Goal: Task Accomplishment & Management: Manage account settings

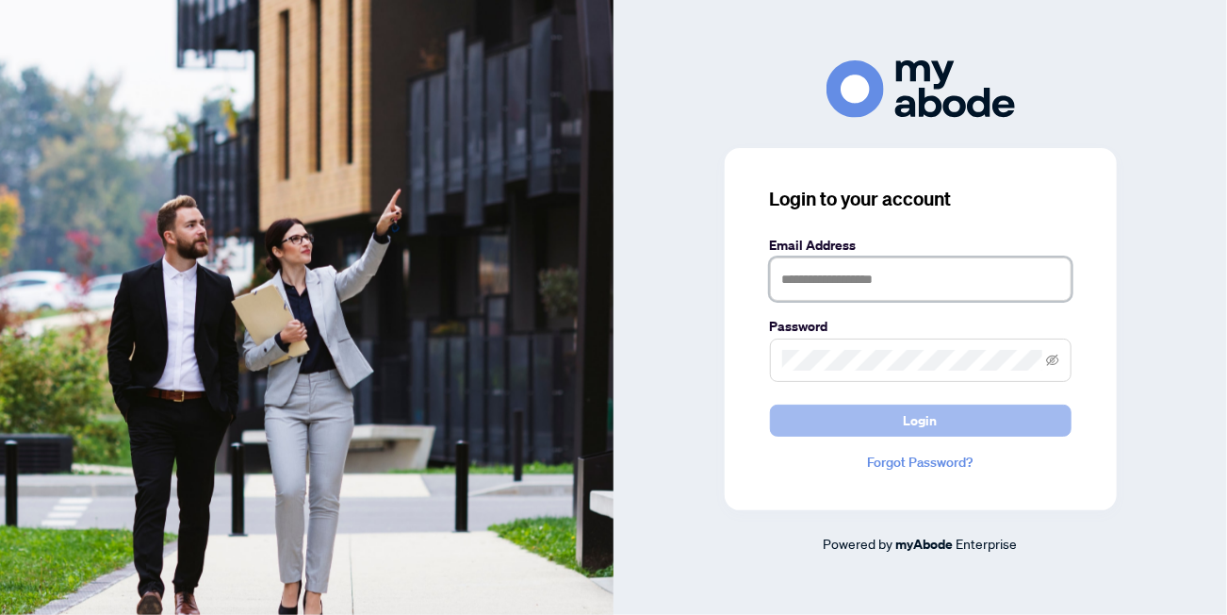
type input "**********"
click at [821, 418] on button "Login" at bounding box center [921, 420] width 302 height 32
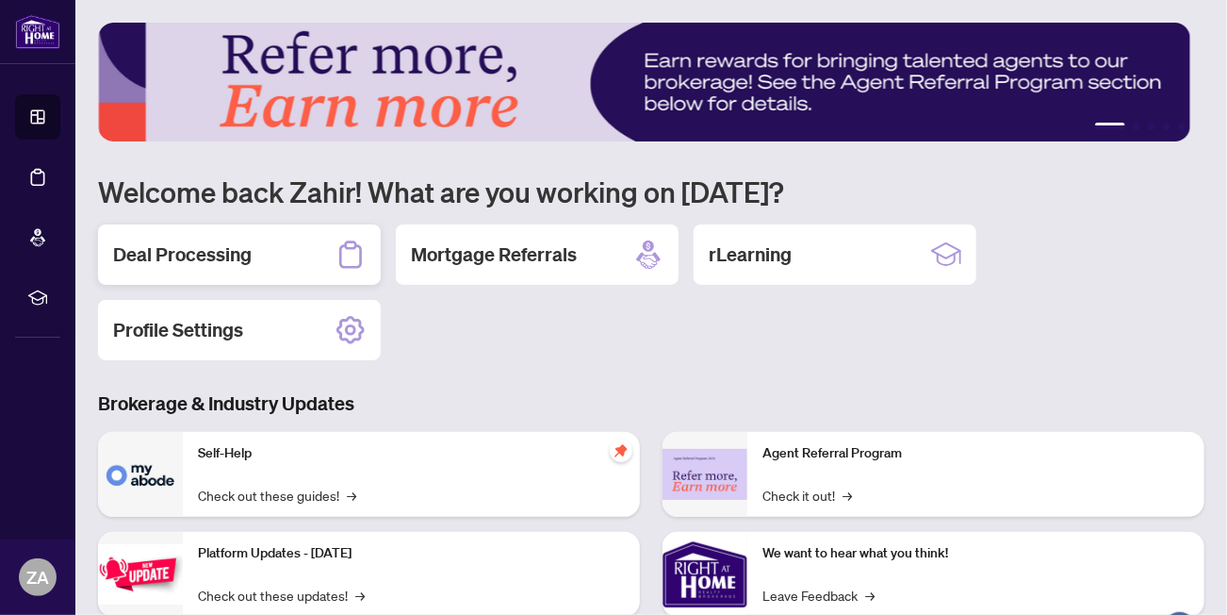
click at [259, 254] on div "Deal Processing" at bounding box center [239, 254] width 283 height 60
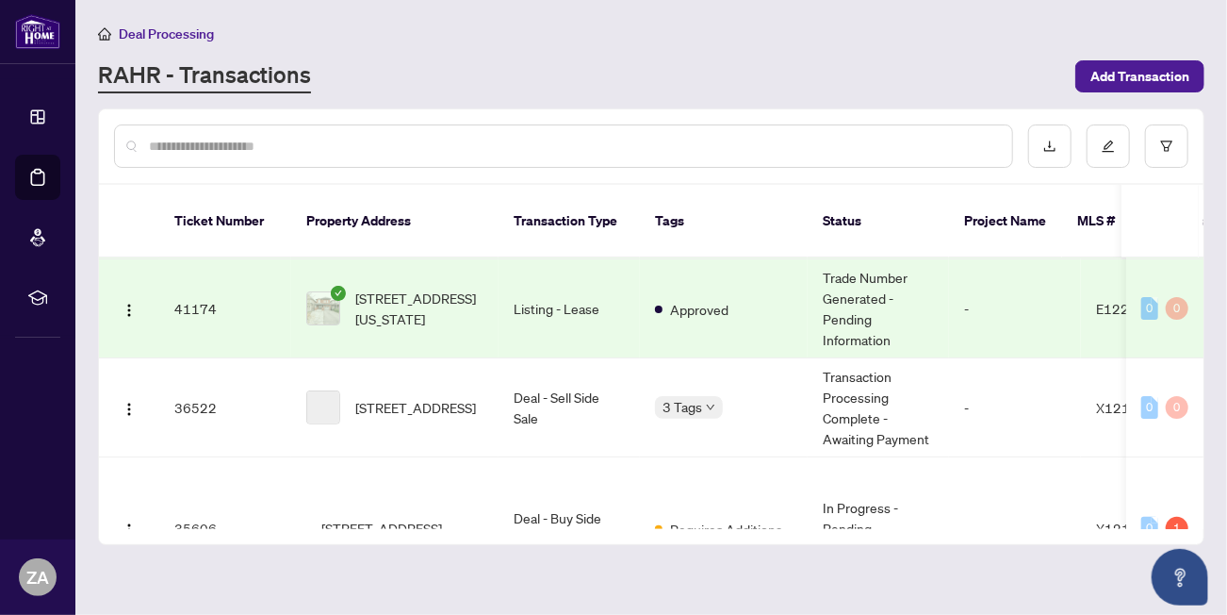
scroll to position [189, 0]
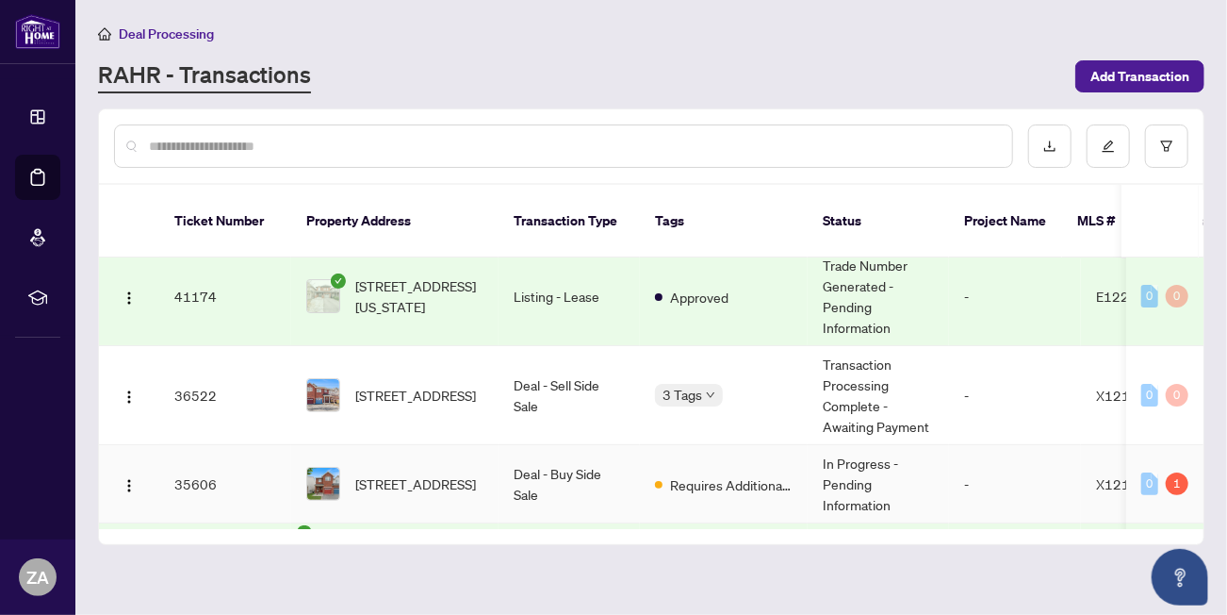
click at [618, 452] on td "Deal - Buy Side Sale" at bounding box center [569, 484] width 141 height 78
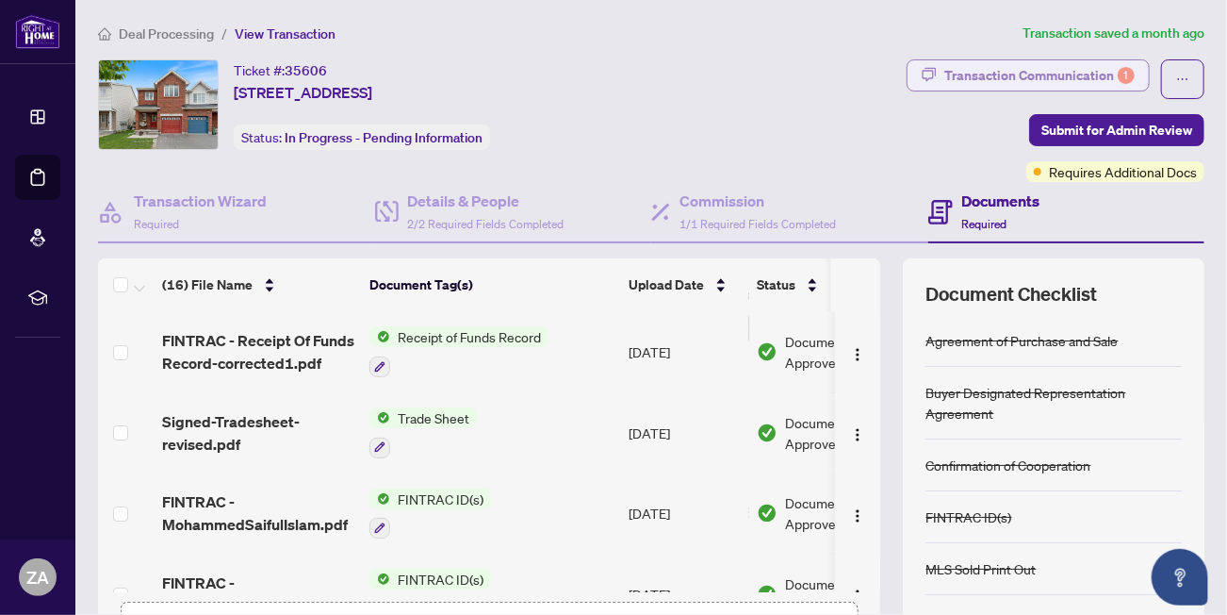
click at [1052, 68] on div "Transaction Communication 1" at bounding box center [1039, 75] width 190 height 30
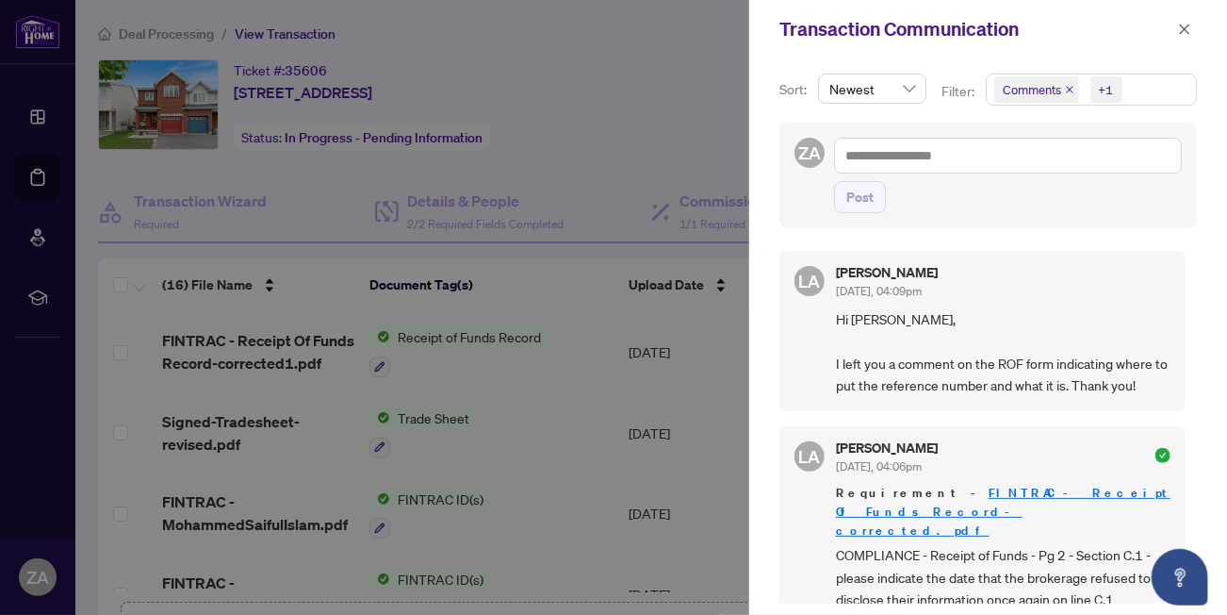
click at [658, 109] on div at bounding box center [613, 307] width 1227 height 615
click at [1181, 27] on icon "close" at bounding box center [1184, 29] width 13 height 13
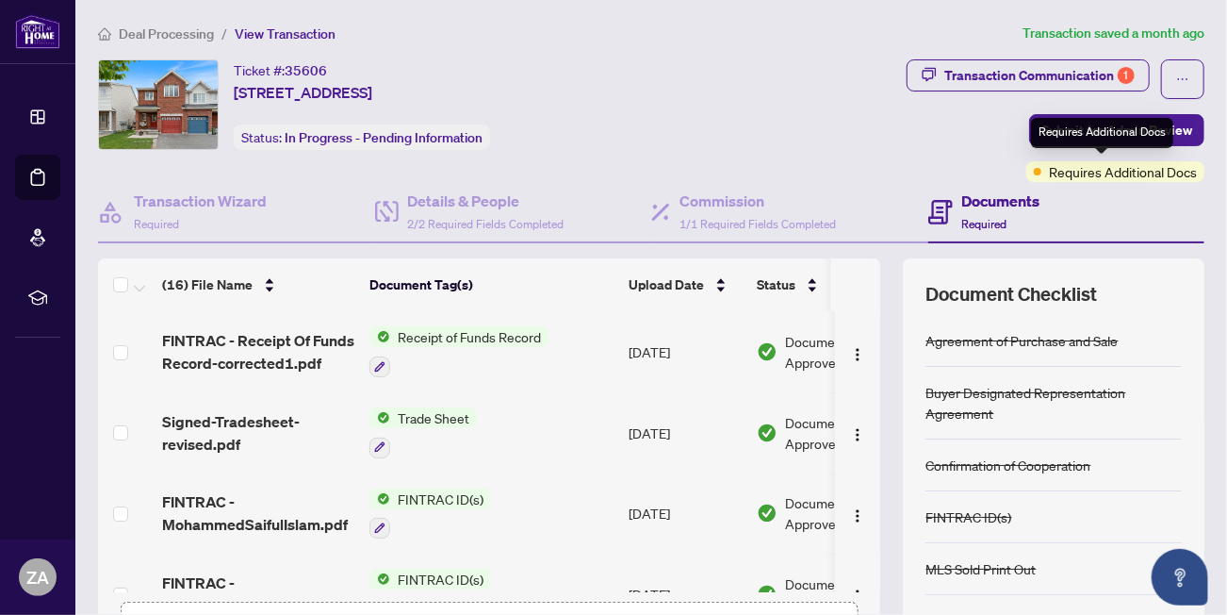
click at [1049, 167] on span "Requires Additional Docs" at bounding box center [1123, 171] width 148 height 21
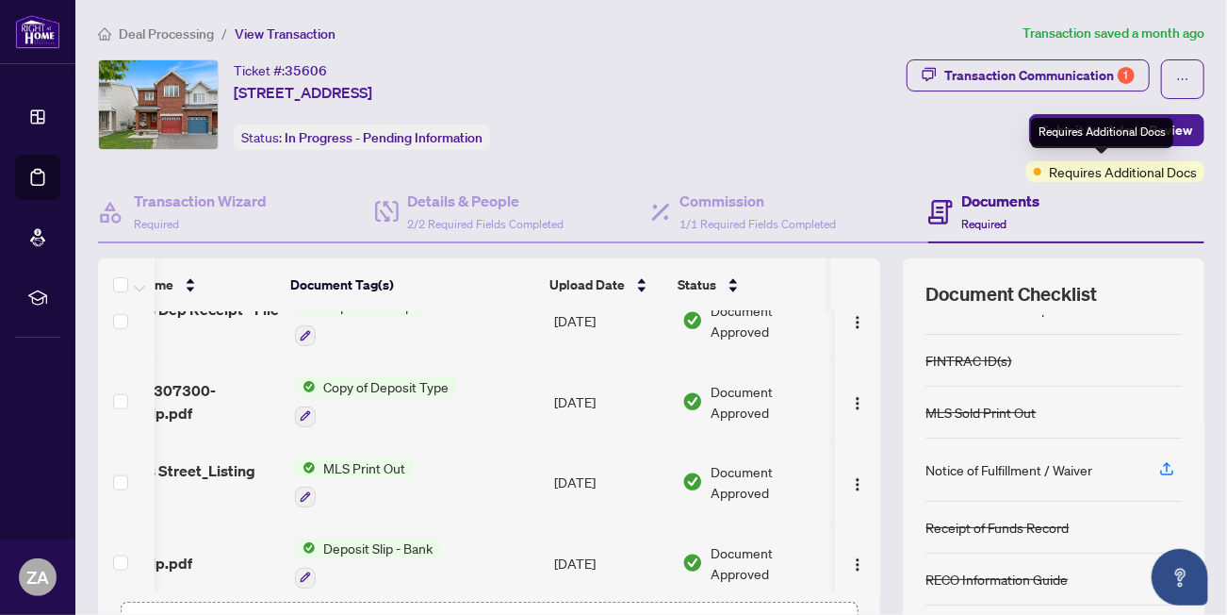
click at [1081, 171] on span "Requires Additional Docs" at bounding box center [1123, 171] width 148 height 21
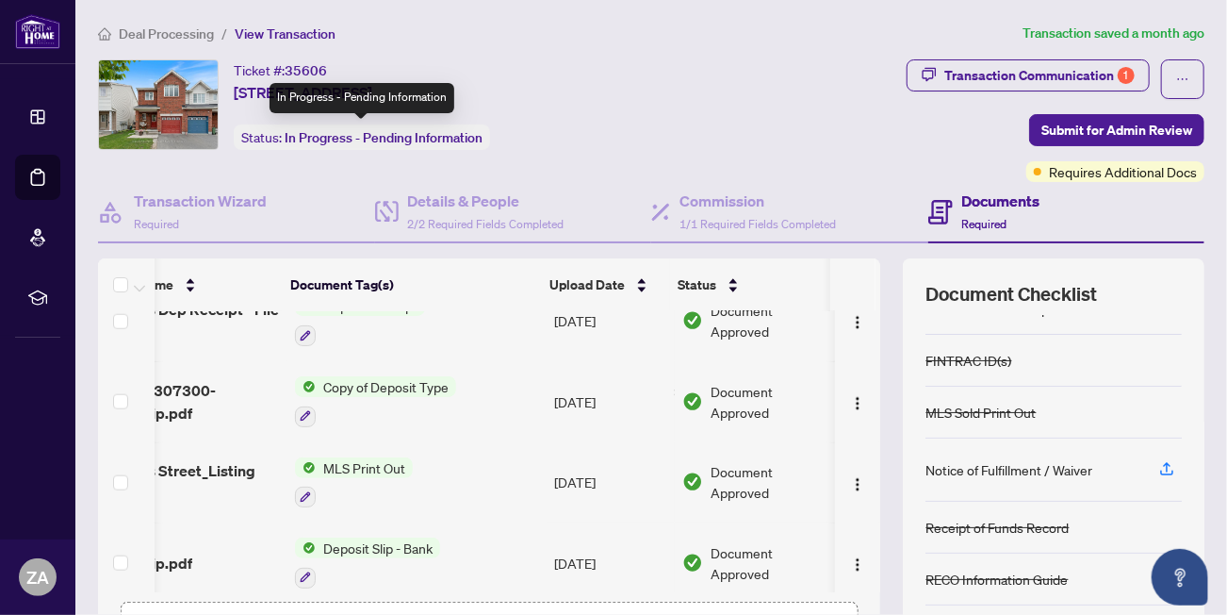
click at [343, 138] on span "In Progress - Pending Information" at bounding box center [384, 137] width 198 height 17
click at [447, 138] on span "In Progress - Pending Information" at bounding box center [384, 137] width 198 height 17
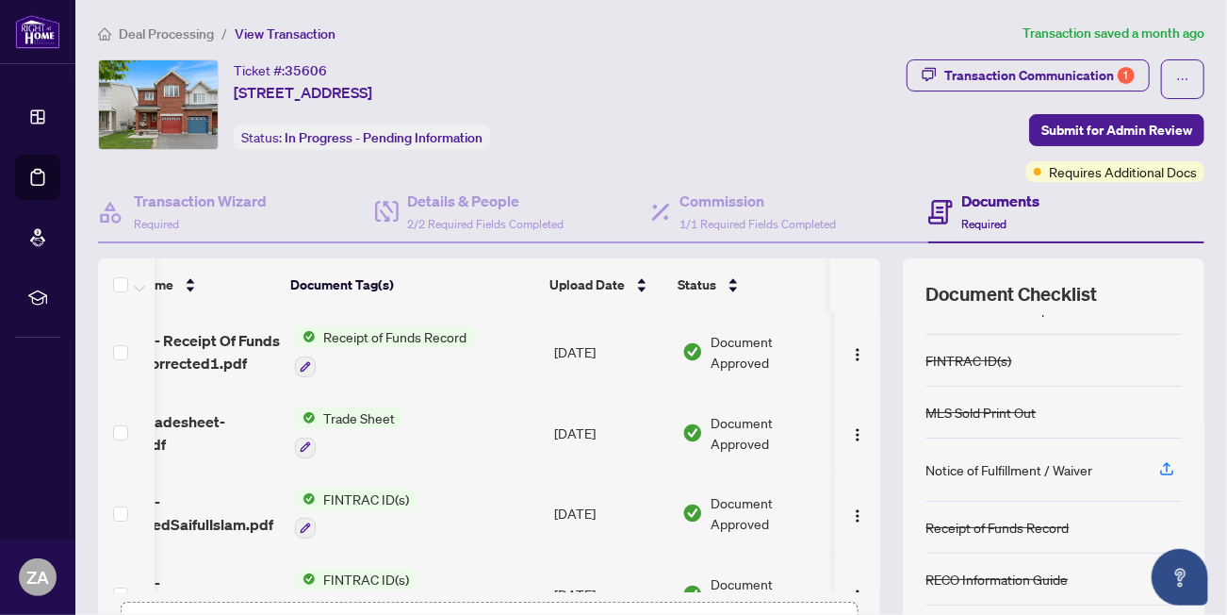
scroll to position [0, 92]
click at [1044, 75] on div "Transaction Communication 1" at bounding box center [1039, 75] width 190 height 30
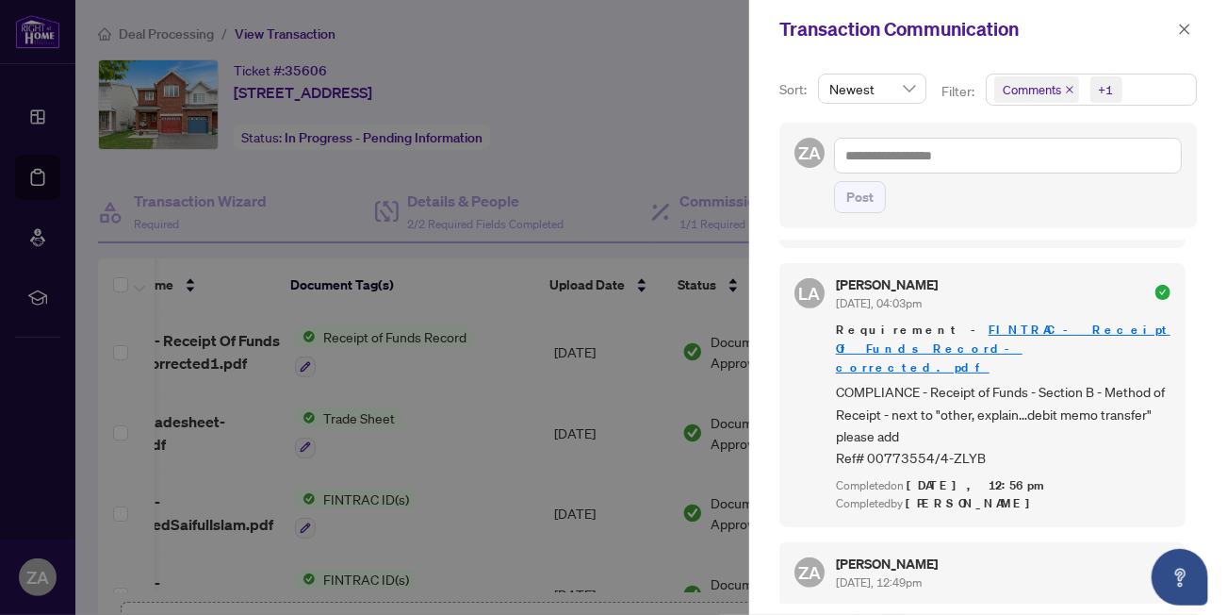
scroll to position [0, 0]
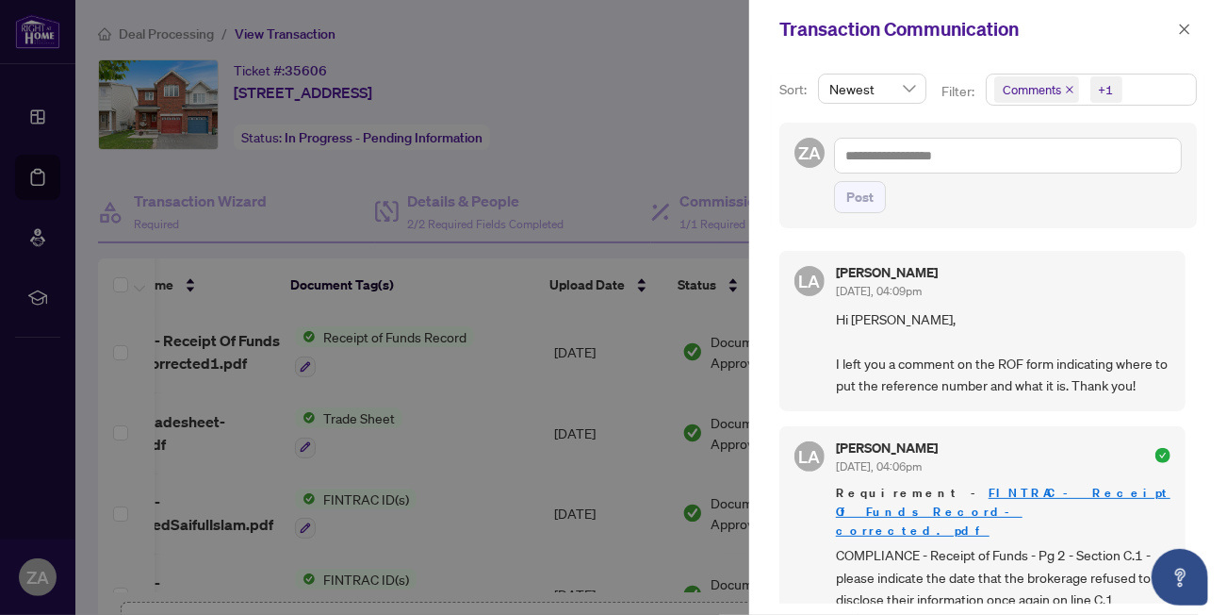
click at [665, 120] on div at bounding box center [613, 307] width 1227 height 615
click at [1186, 29] on icon "close" at bounding box center [1185, 29] width 10 height 10
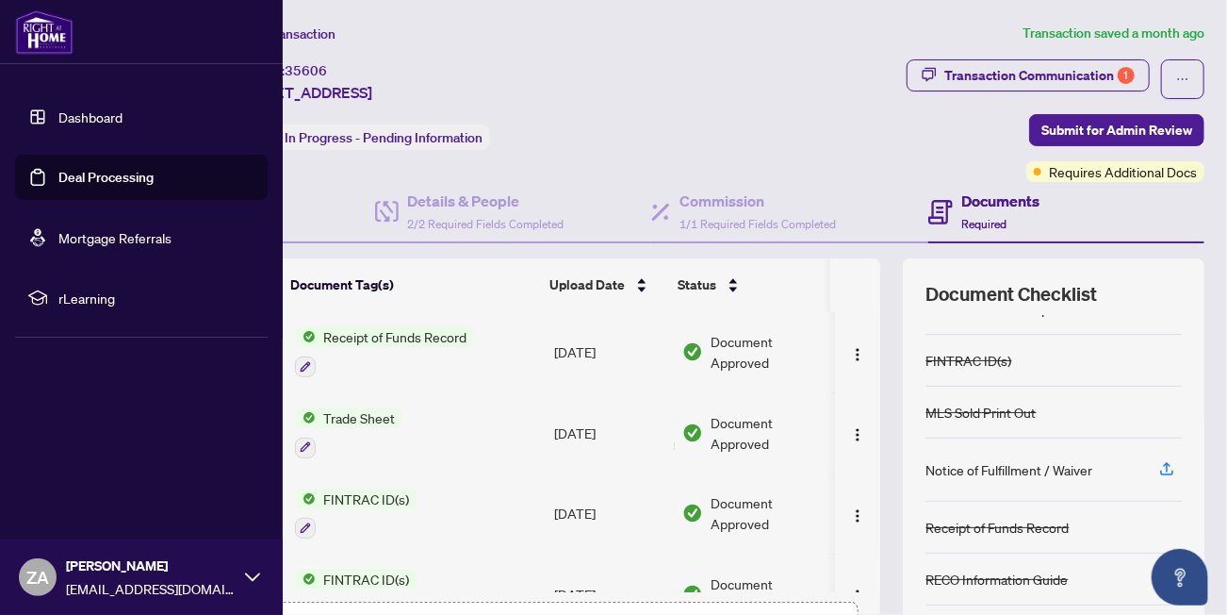
click at [89, 177] on link "Deal Processing" at bounding box center [105, 177] width 95 height 17
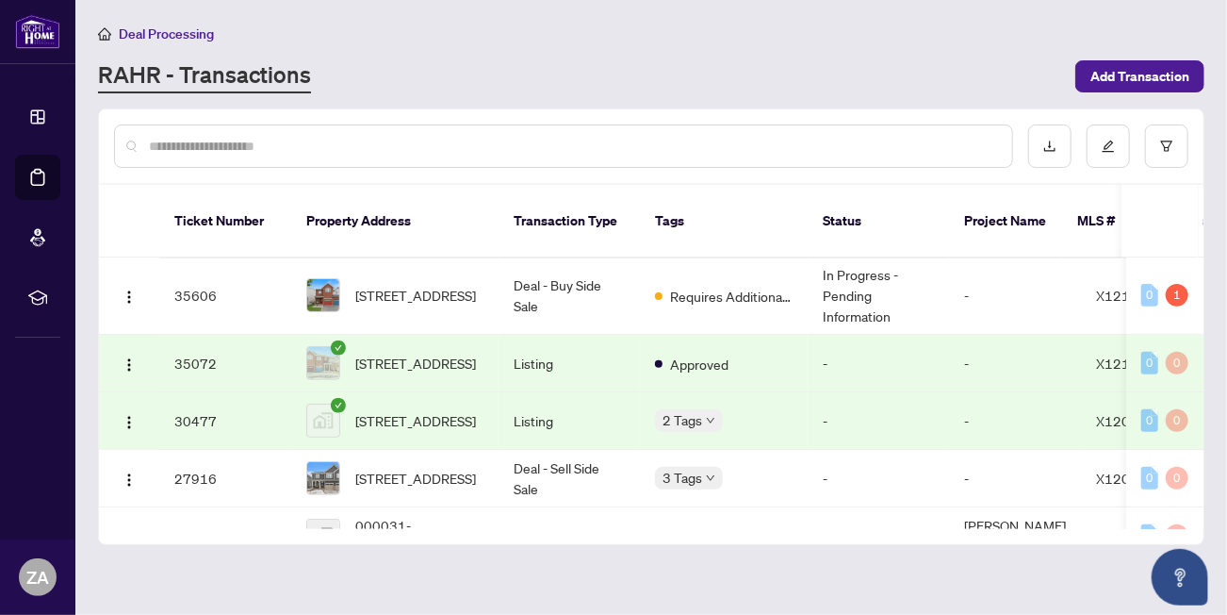
scroll to position [282, 0]
